Goal: Information Seeking & Learning: Learn about a topic

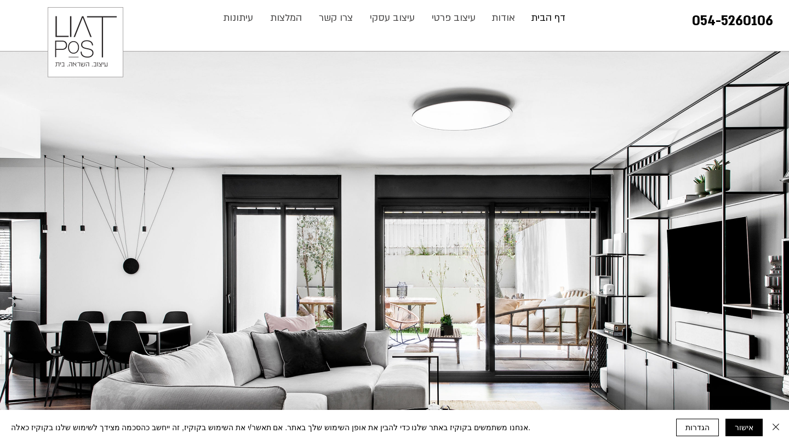
scroll to position [85, 0]
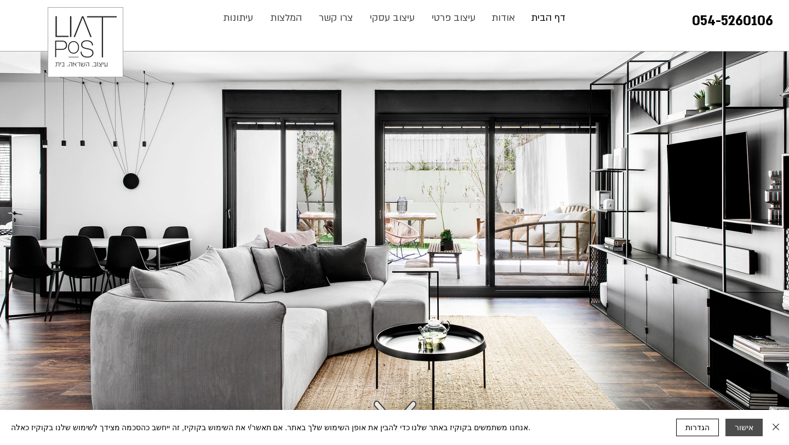
drag, startPoint x: 736, startPoint y: 424, endPoint x: 720, endPoint y: 413, distance: 19.8
click at [736, 424] on button "אישור" at bounding box center [744, 428] width 37 height 18
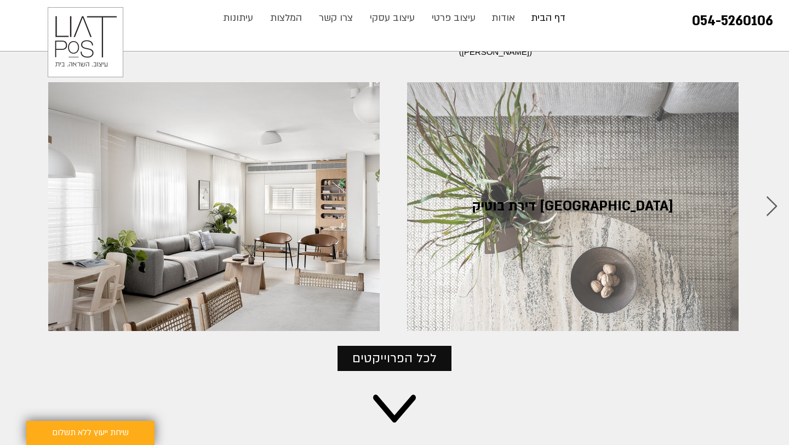
scroll to position [1203, 0]
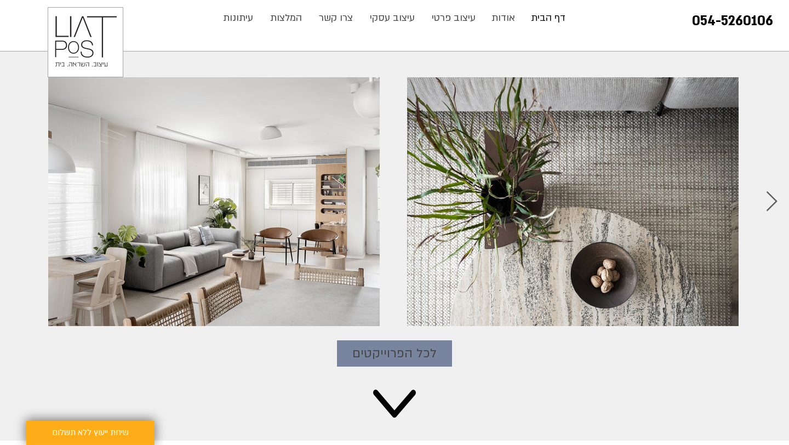
click at [411, 340] on link "לכל הפרוייקטים" at bounding box center [394, 353] width 115 height 26
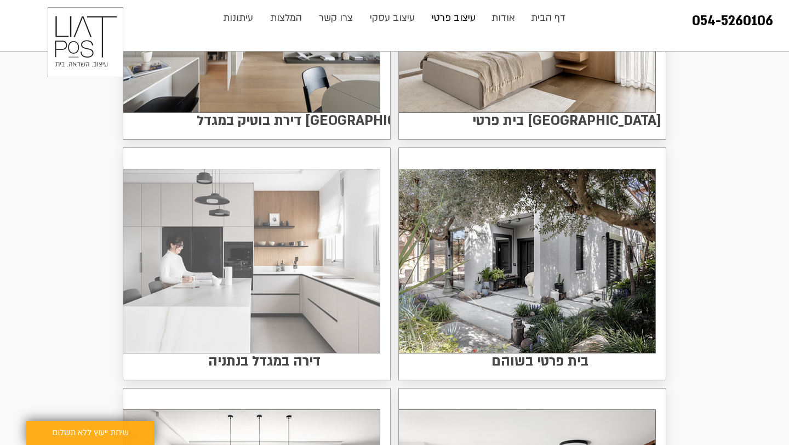
scroll to position [278, 0]
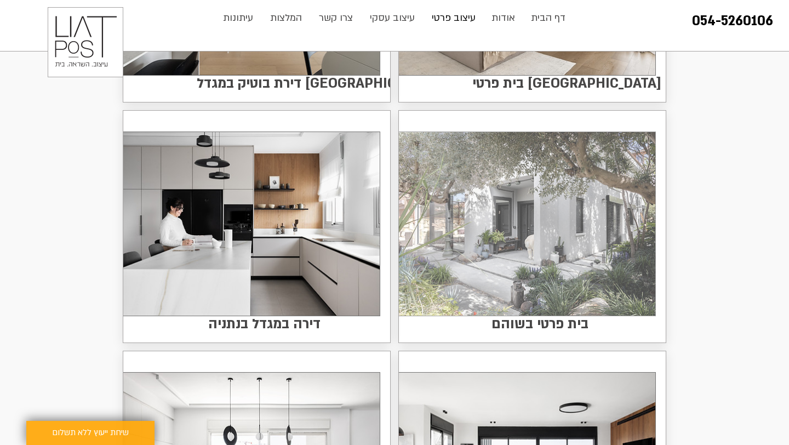
click at [529, 272] on img at bounding box center [527, 224] width 256 height 184
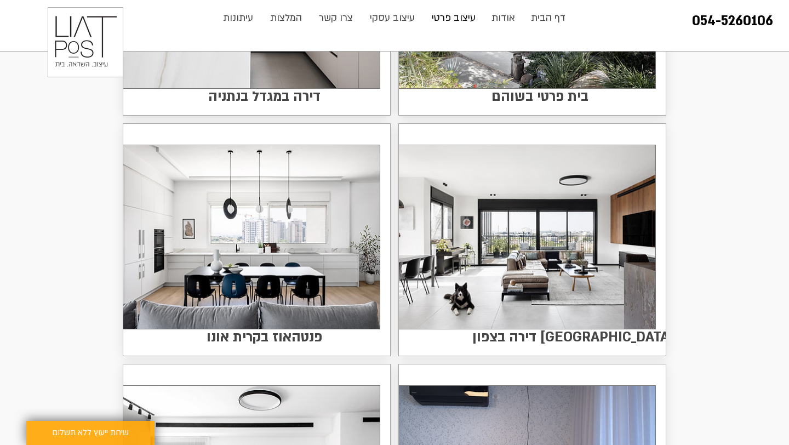
scroll to position [519, 0]
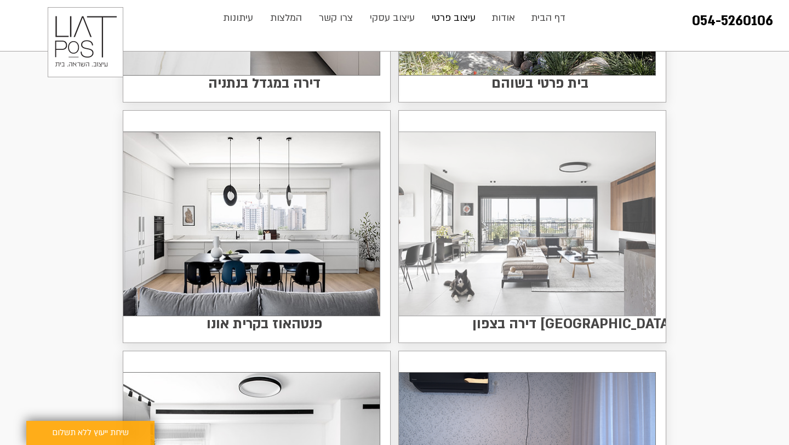
click at [498, 233] on img at bounding box center [527, 224] width 256 height 184
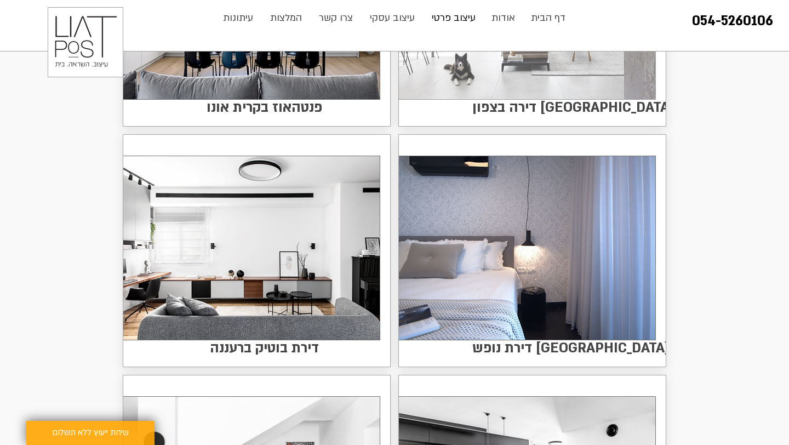
scroll to position [758, 0]
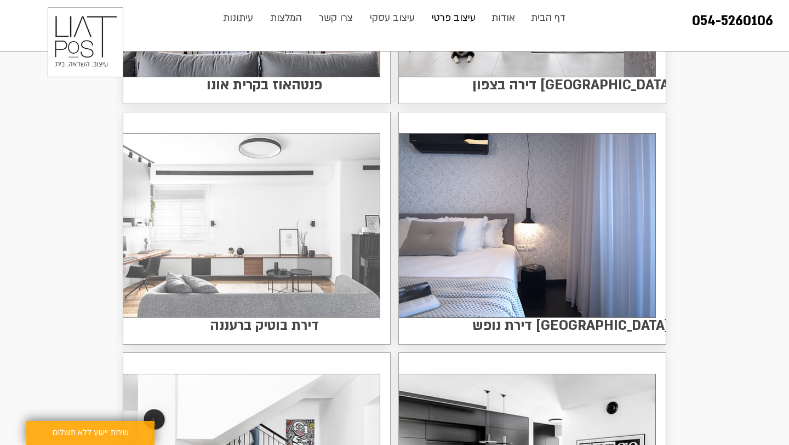
click at [350, 226] on img at bounding box center [251, 226] width 256 height 184
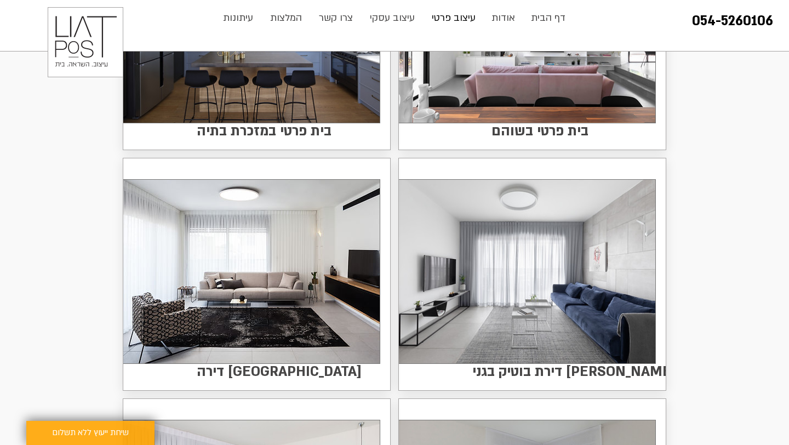
scroll to position [1456, 0]
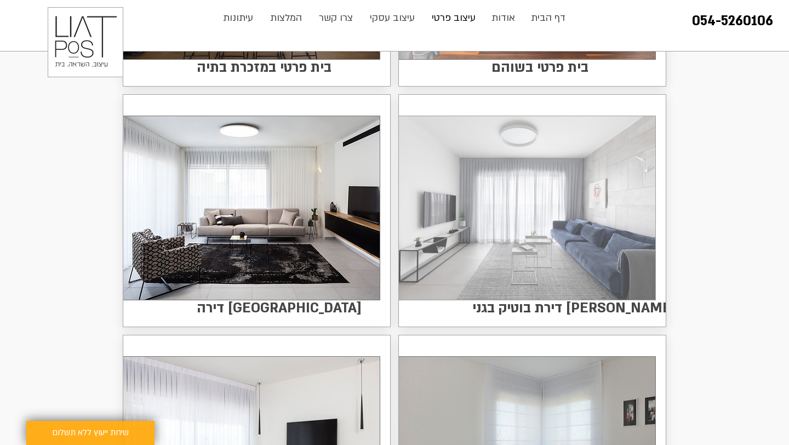
click at [604, 242] on img at bounding box center [527, 208] width 256 height 184
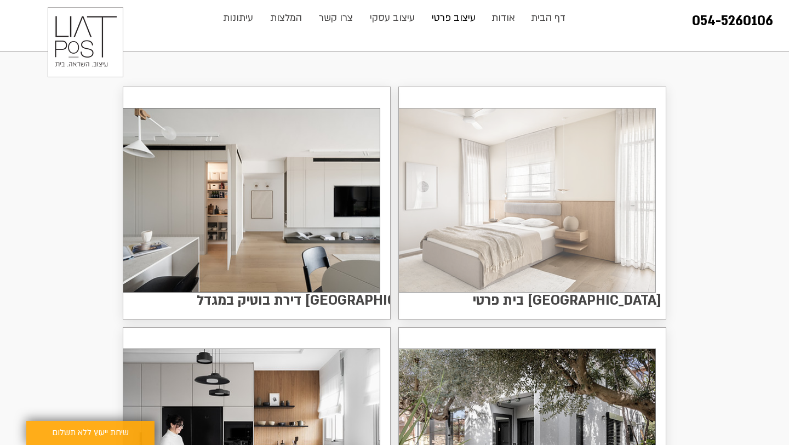
scroll to position [0, 0]
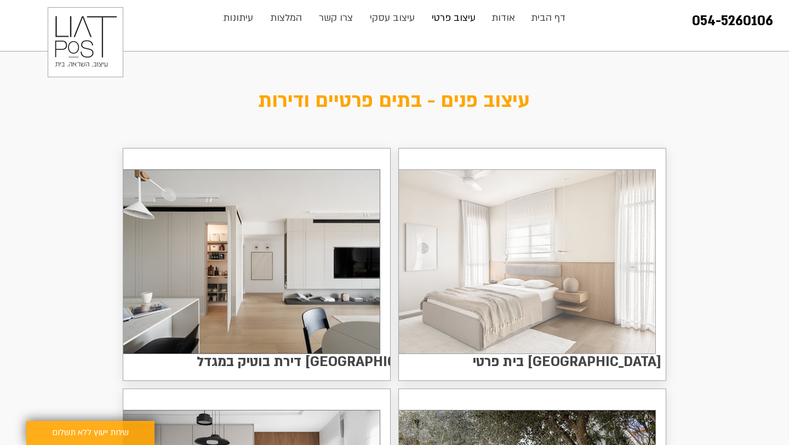
click at [501, 252] on img at bounding box center [527, 262] width 256 height 184
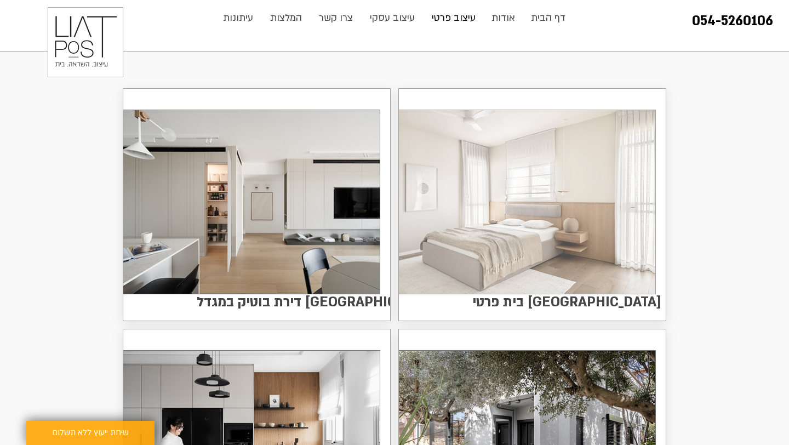
scroll to position [85, 0]
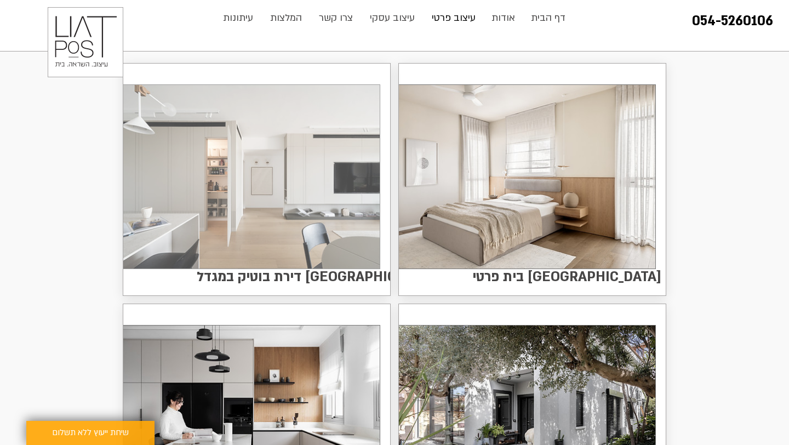
click at [352, 197] on img at bounding box center [251, 177] width 256 height 184
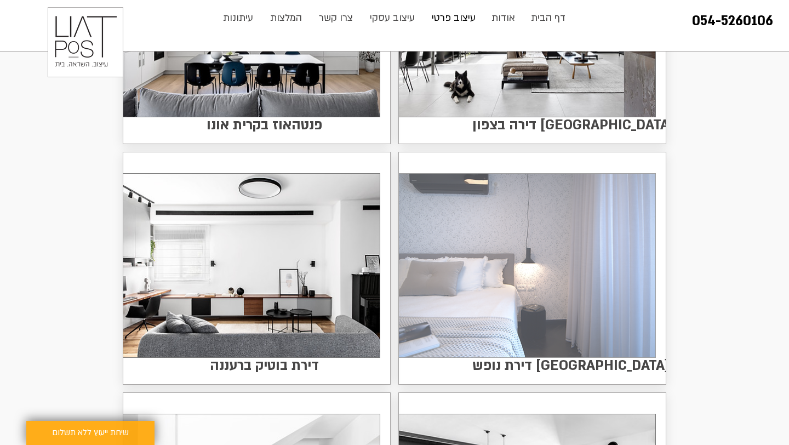
scroll to position [734, 0]
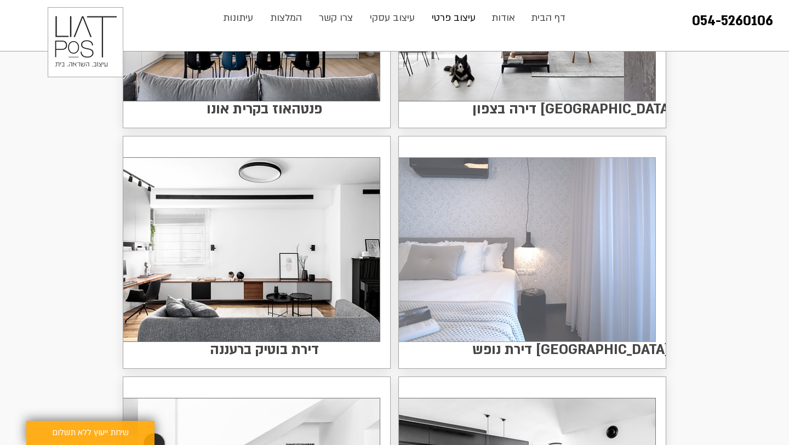
click at [459, 263] on img at bounding box center [527, 250] width 256 height 184
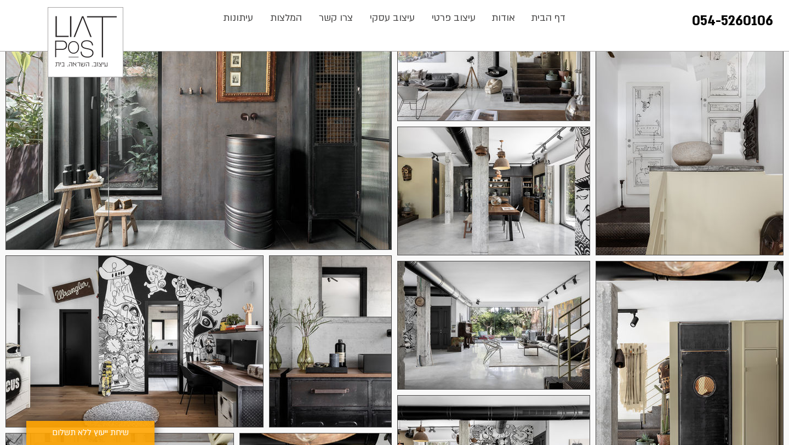
scroll to position [297, 0]
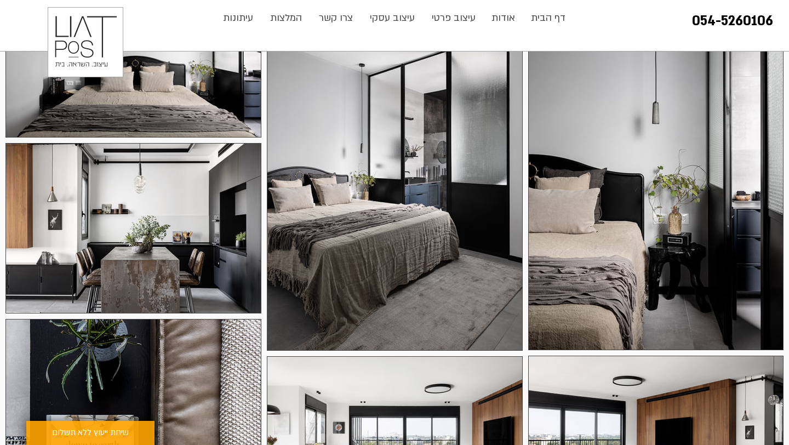
scroll to position [294, 0]
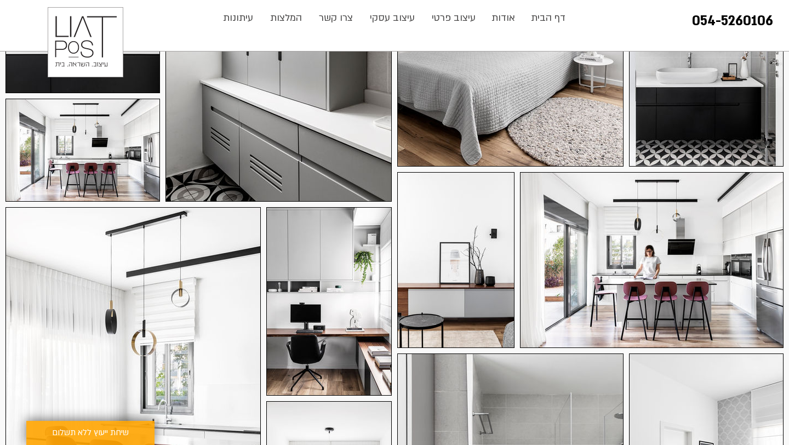
scroll to position [1162, 0]
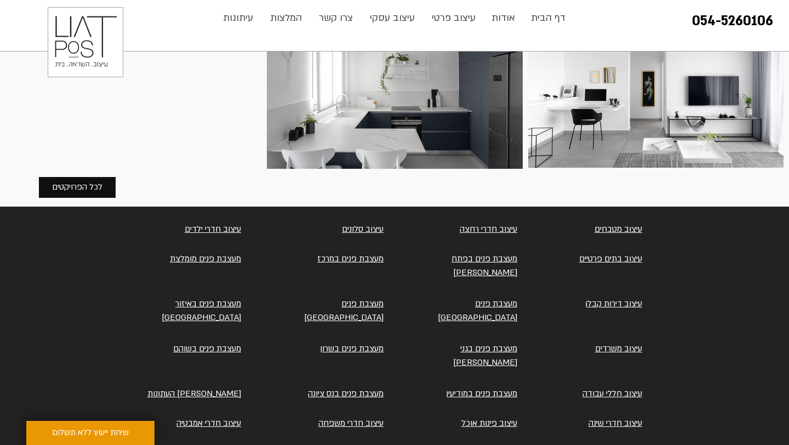
scroll to position [1159, 0]
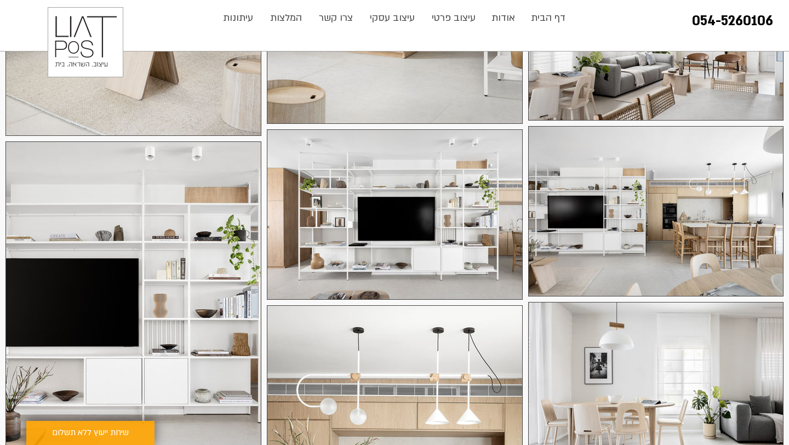
scroll to position [2112, 0]
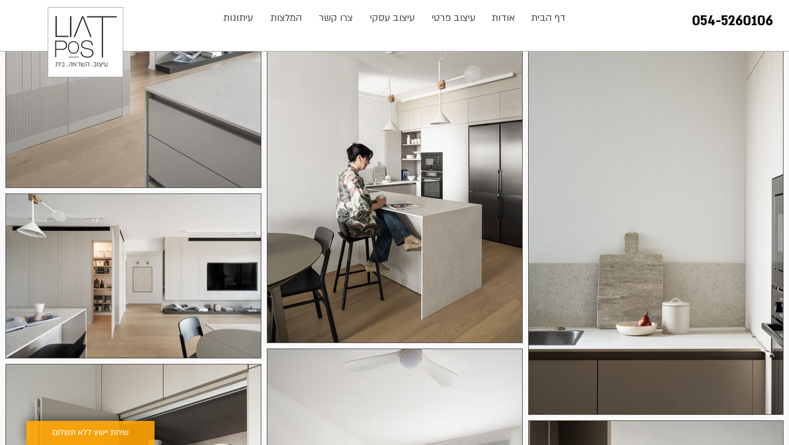
scroll to position [1393, 0]
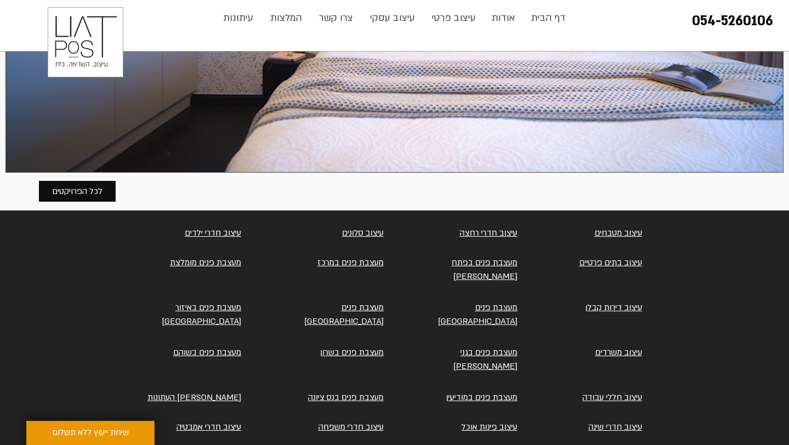
scroll to position [2001, 0]
